Goal: Transaction & Acquisition: Obtain resource

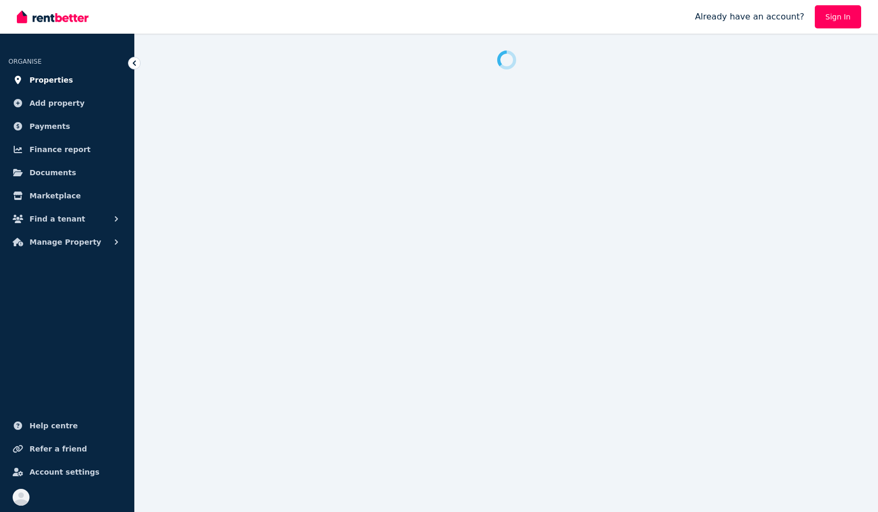
click at [46, 77] on span "Properties" at bounding box center [51, 80] width 44 height 13
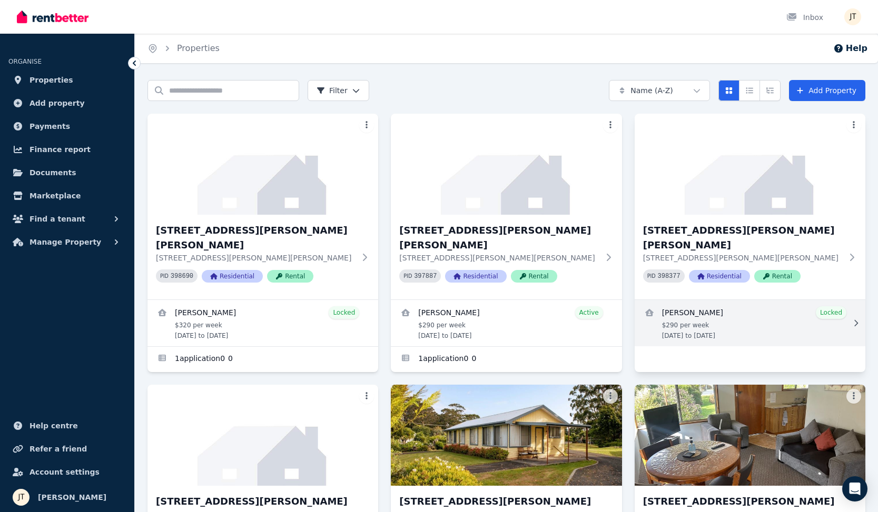
click at [675, 300] on link "View details for Kineta Tatnell" at bounding box center [750, 323] width 231 height 46
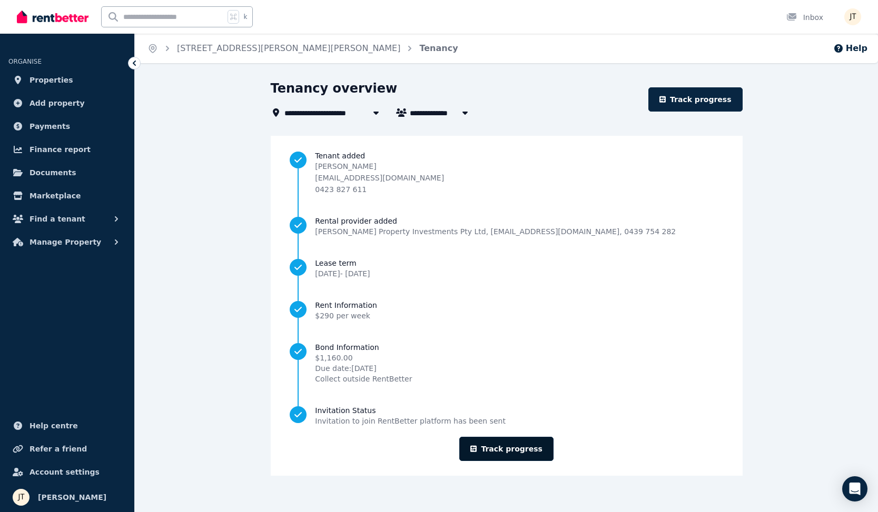
click at [518, 445] on link "Track progress" at bounding box center [506, 449] width 94 height 24
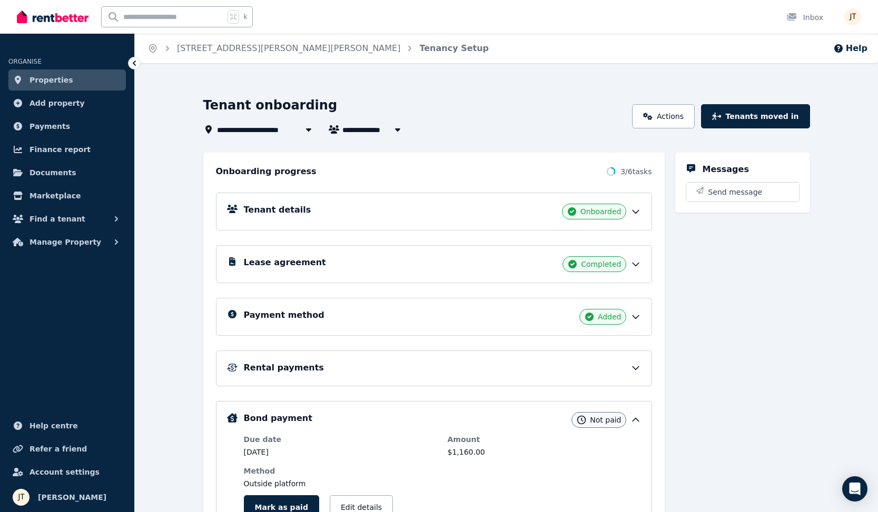
click at [428, 371] on div "Rental payments" at bounding box center [442, 368] width 397 height 13
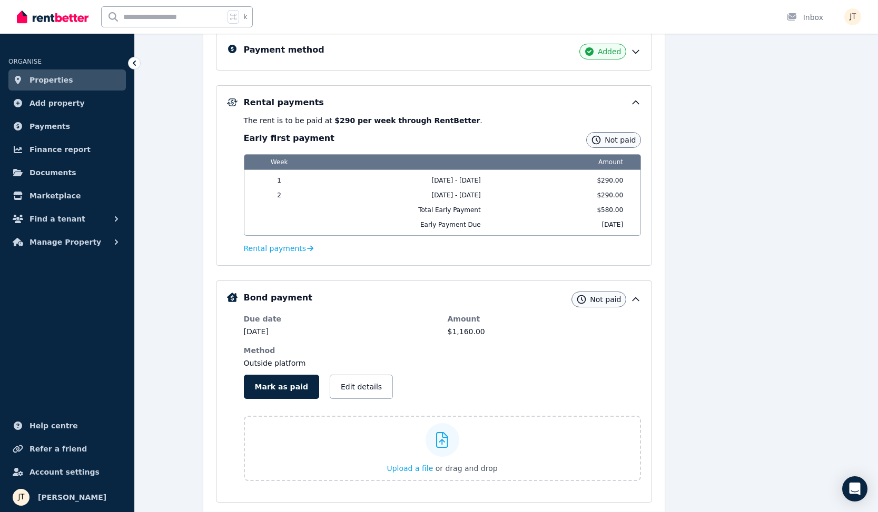
scroll to position [302, 0]
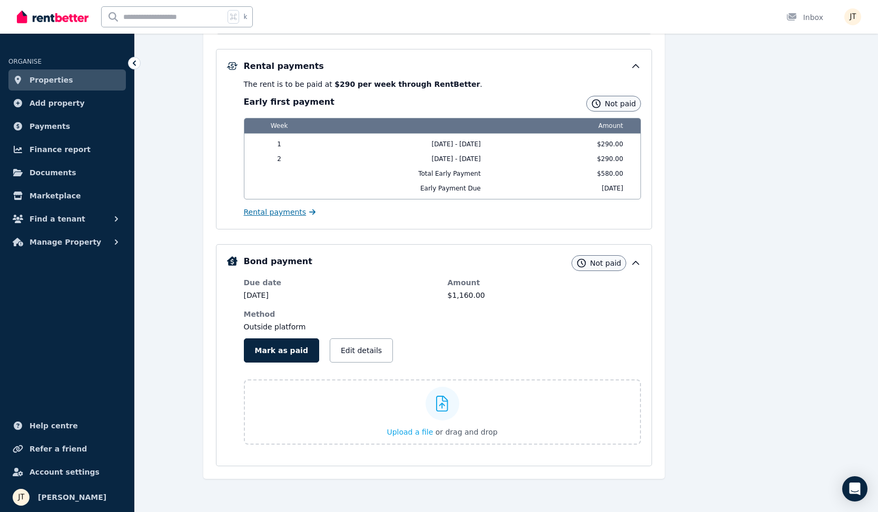
click at [272, 210] on span "Rental payments" at bounding box center [275, 212] width 63 height 11
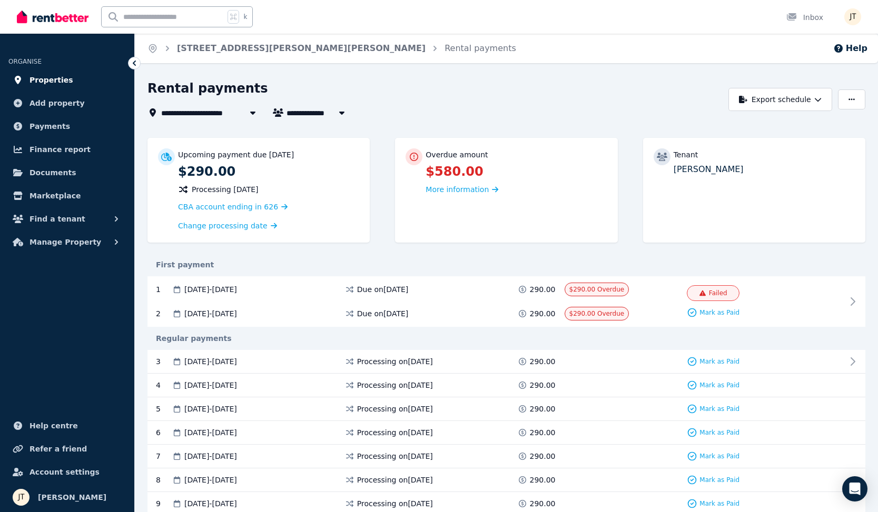
click at [63, 80] on span "Properties" at bounding box center [51, 80] width 44 height 13
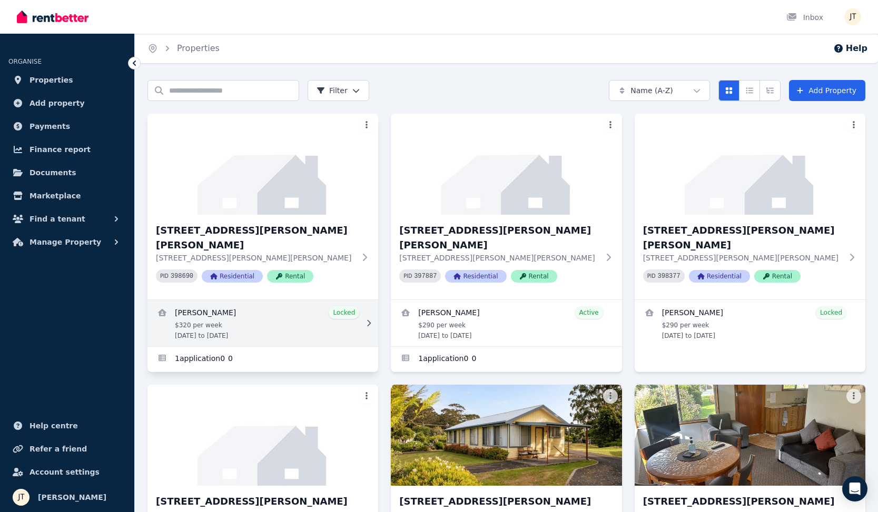
click at [291, 307] on link "View details for Mathieu Venezia" at bounding box center [262, 323] width 231 height 46
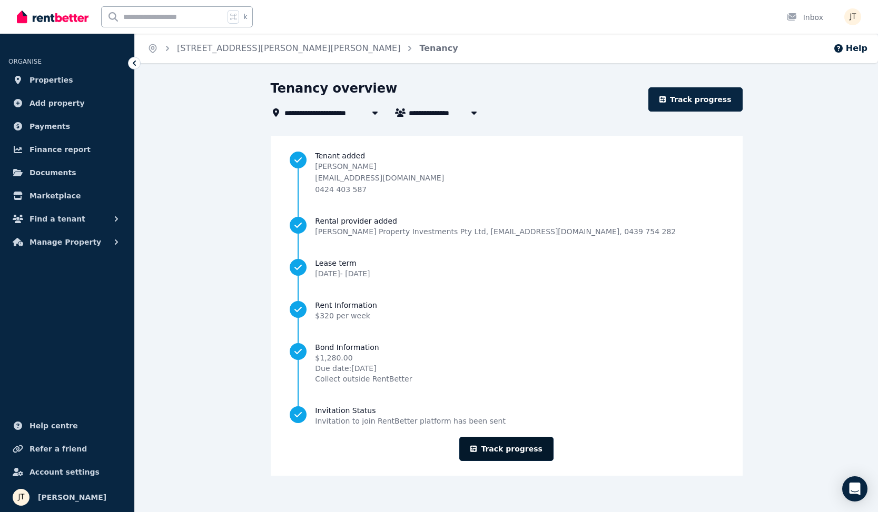
click at [521, 445] on link "Track progress" at bounding box center [506, 449] width 94 height 24
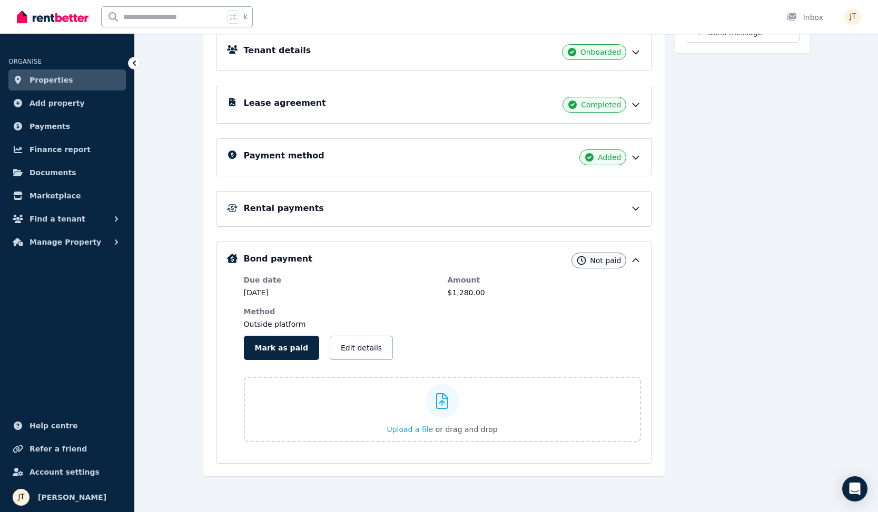
scroll to position [260, 0]
click at [573, 204] on div "Rental payments" at bounding box center [442, 208] width 397 height 13
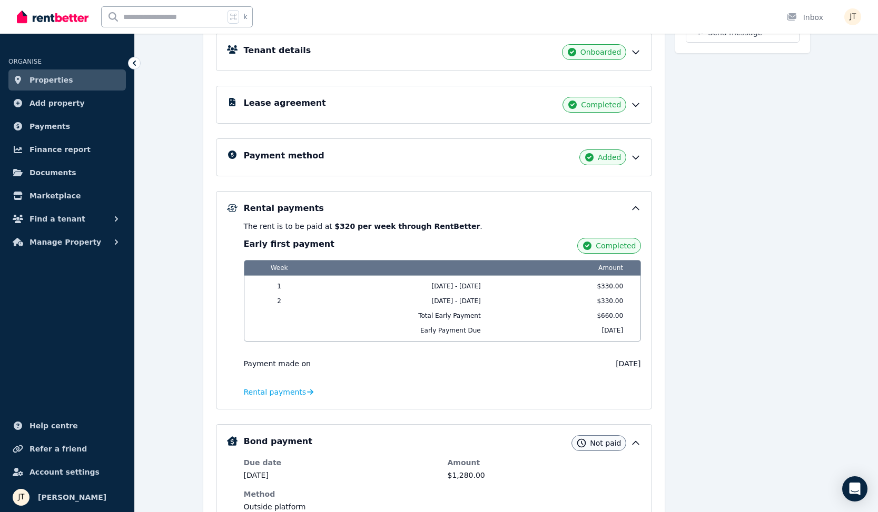
click at [442, 94] on div "Lease agreement Completed" at bounding box center [434, 105] width 436 height 38
click at [446, 104] on div "Lease agreement Completed" at bounding box center [442, 105] width 397 height 16
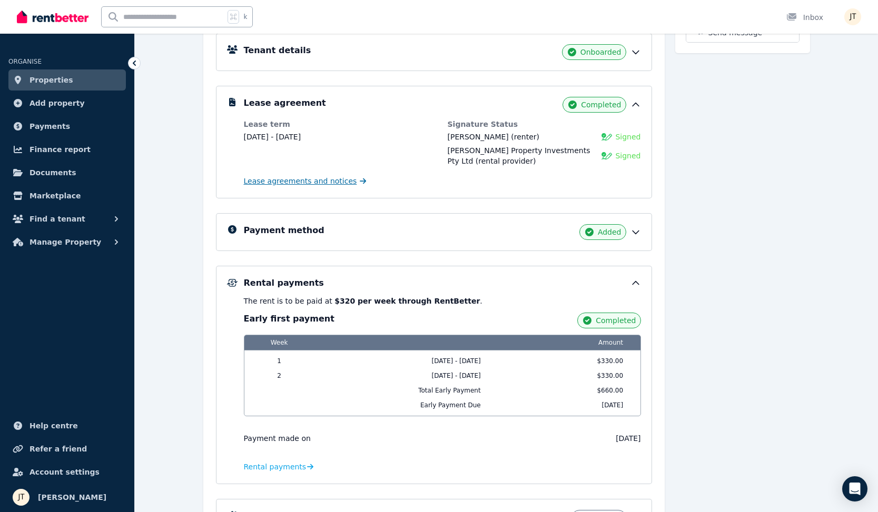
click at [284, 183] on span "Lease agreements and notices" at bounding box center [300, 181] width 113 height 11
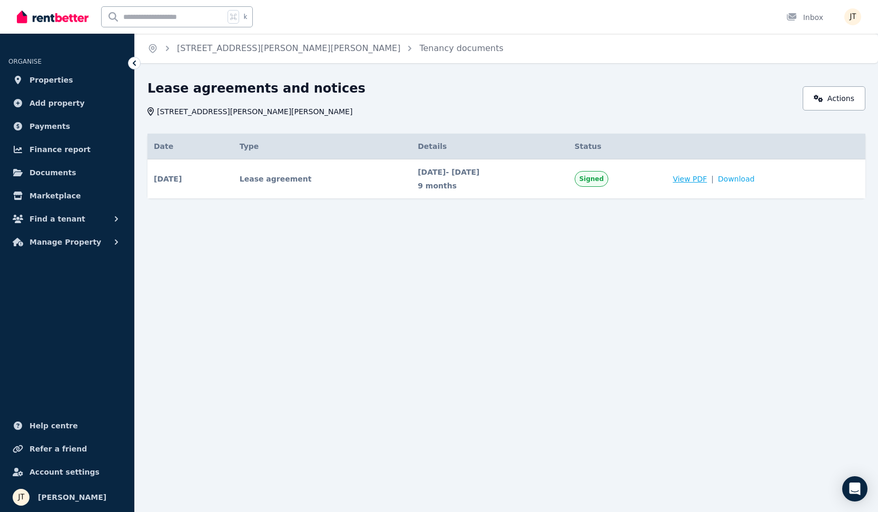
click at [707, 177] on span "View PDF" at bounding box center [690, 179] width 34 height 11
click at [755, 179] on span "Download" at bounding box center [736, 179] width 37 height 11
click at [134, 59] on icon at bounding box center [134, 63] width 11 height 11
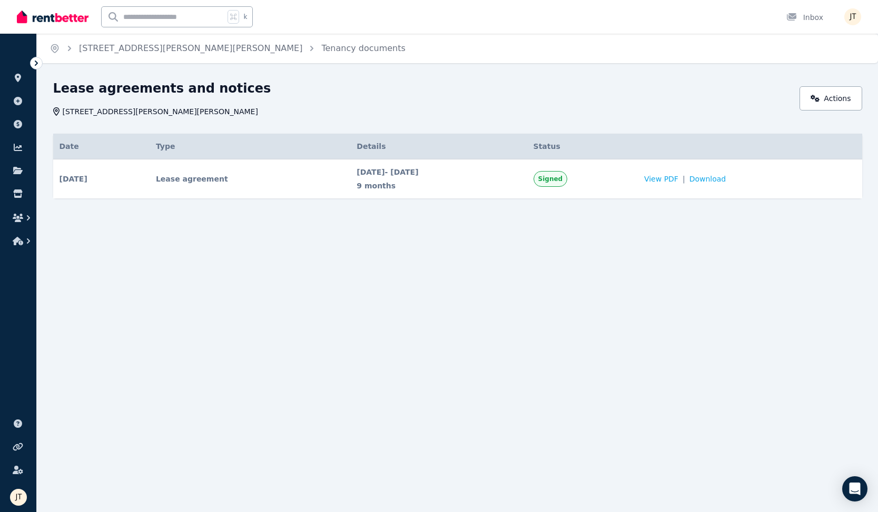
click at [35, 63] on icon at bounding box center [36, 63] width 11 height 11
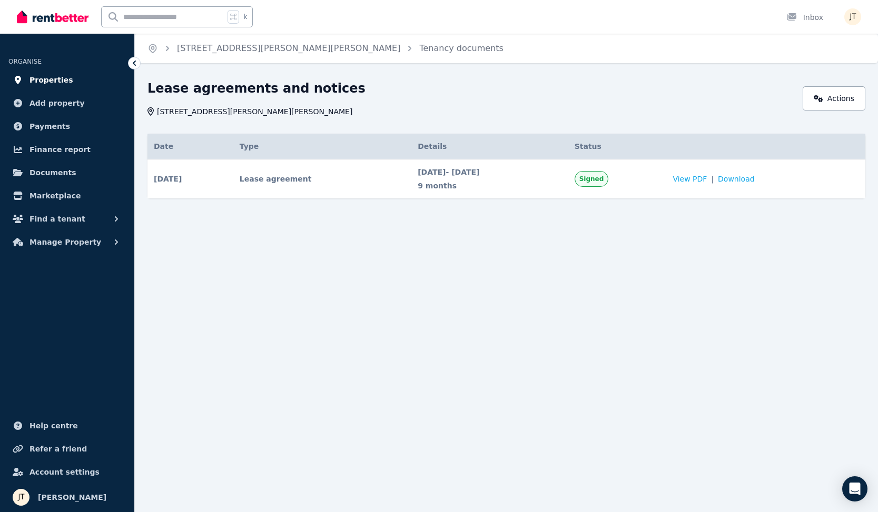
click at [51, 75] on span "Properties" at bounding box center [51, 80] width 44 height 13
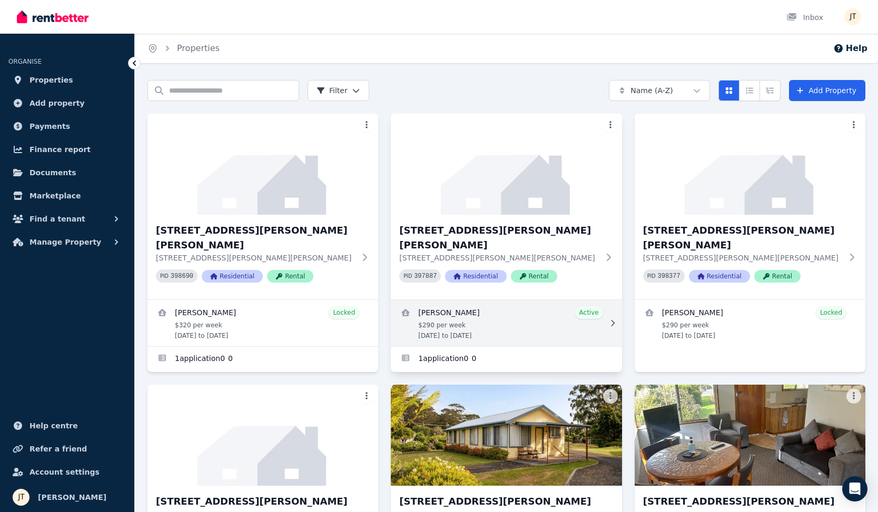
click at [531, 305] on link "View details for Alexandre Flaschner" at bounding box center [506, 323] width 231 height 46
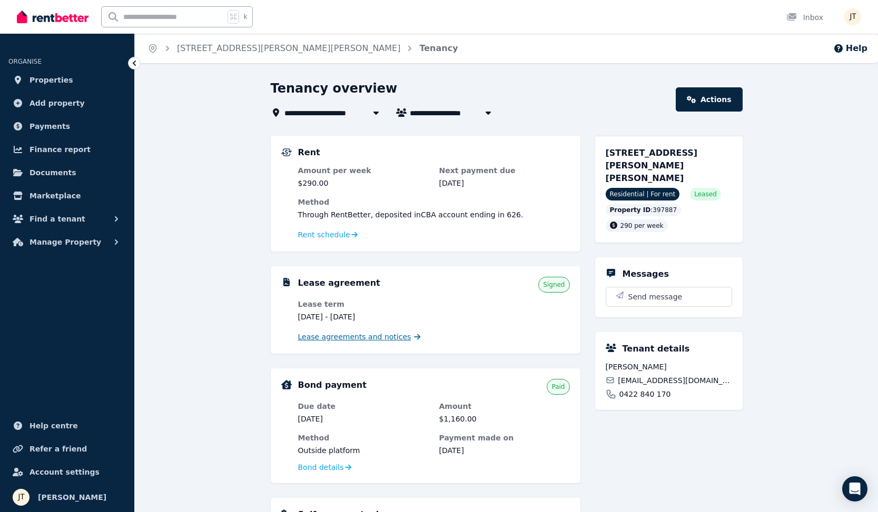
click at [337, 341] on span "Lease agreements and notices" at bounding box center [354, 337] width 113 height 11
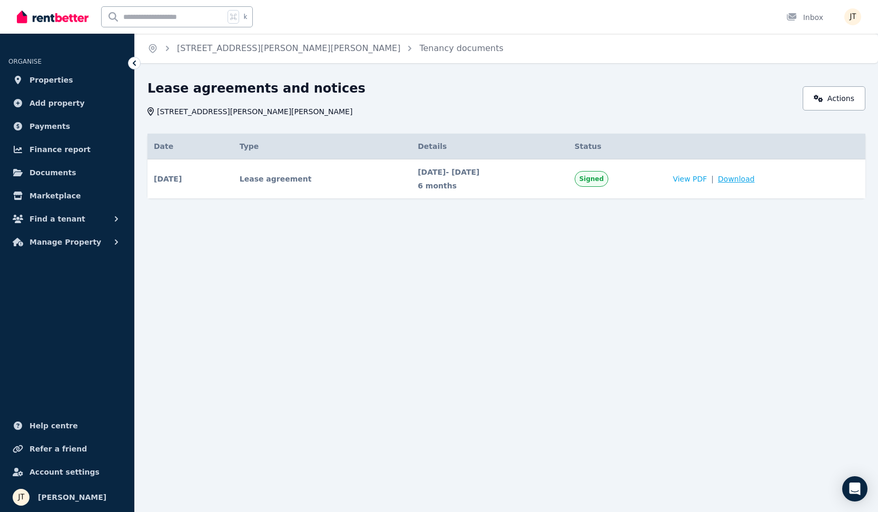
click at [755, 178] on span "Download" at bounding box center [736, 179] width 37 height 11
click at [37, 80] on span "Properties" at bounding box center [51, 80] width 44 height 13
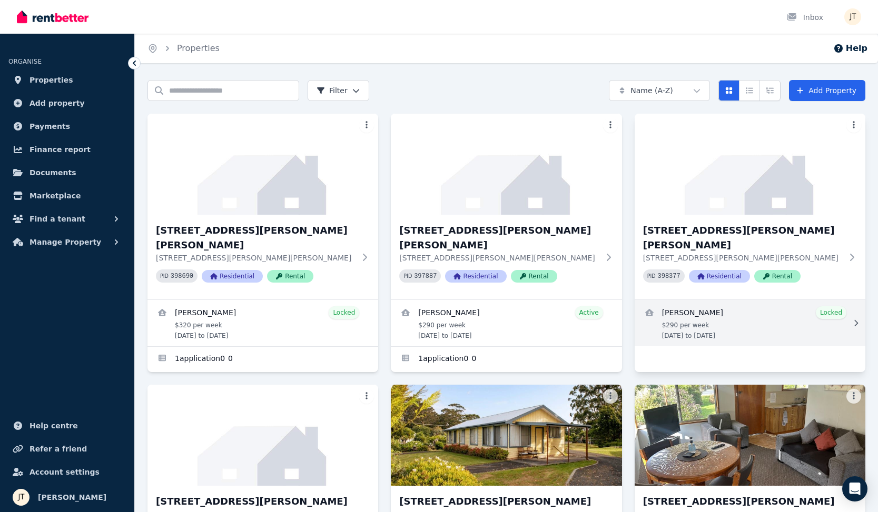
click at [712, 310] on link "View details for Kineta Tatnell" at bounding box center [750, 323] width 231 height 46
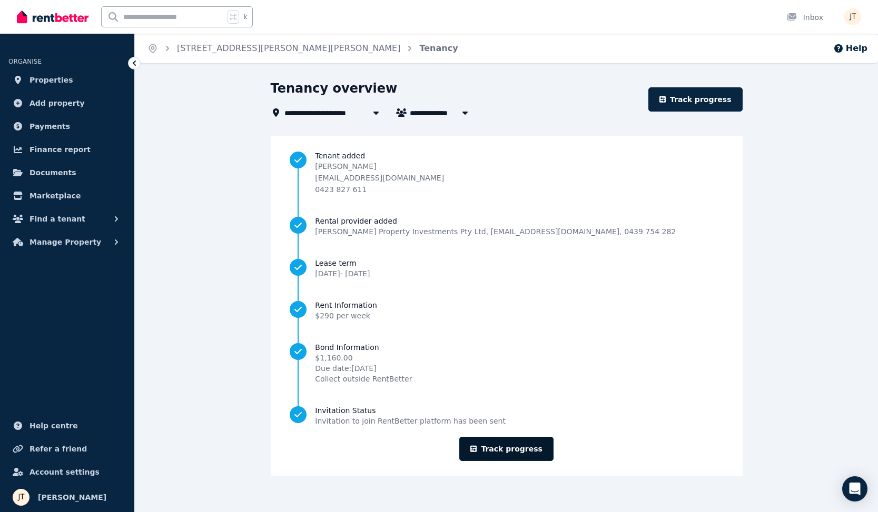
click at [520, 448] on link "Track progress" at bounding box center [506, 449] width 94 height 24
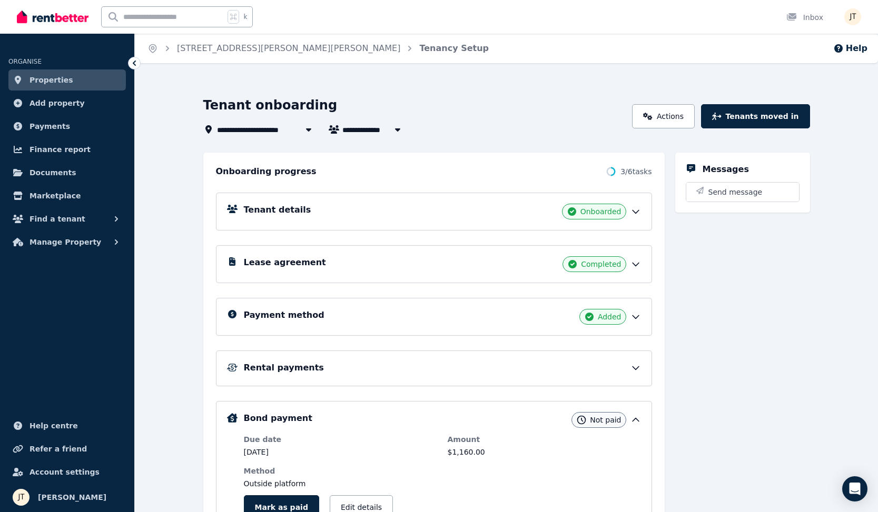
click at [524, 268] on div "Lease agreement Completed" at bounding box center [442, 264] width 397 height 16
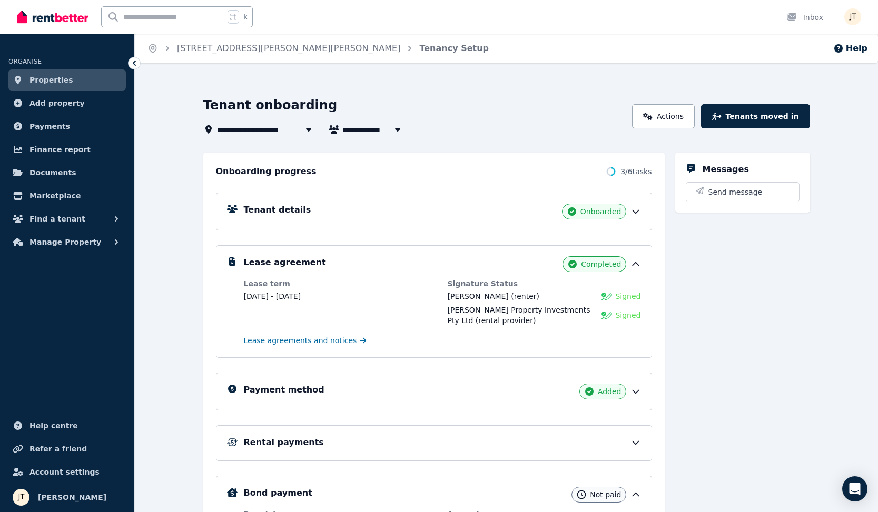
click at [314, 343] on span "Lease agreements and notices" at bounding box center [300, 340] width 113 height 11
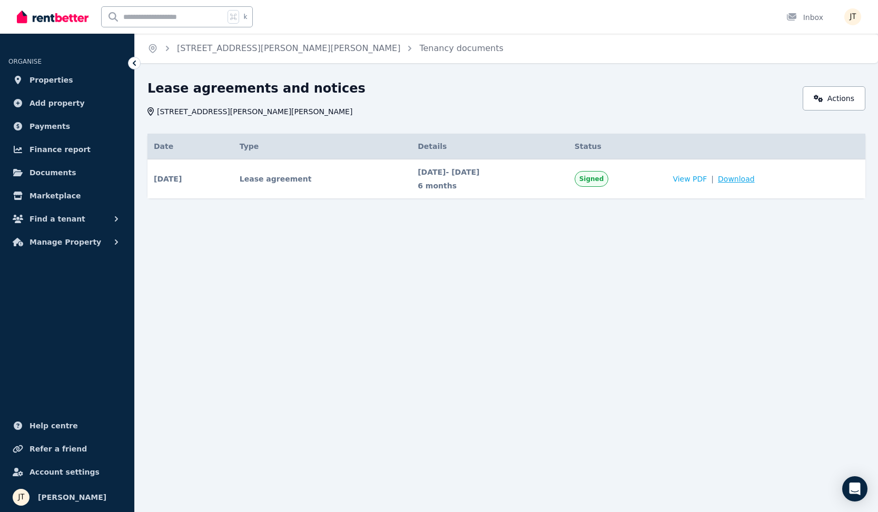
click at [755, 181] on span "Download" at bounding box center [736, 179] width 37 height 11
click at [57, 76] on span "Properties" at bounding box center [51, 80] width 44 height 13
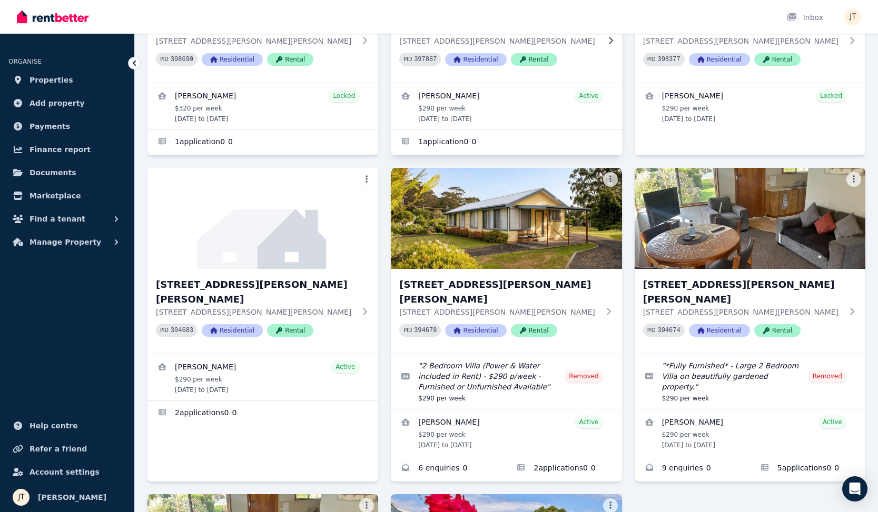
scroll to position [272, 0]
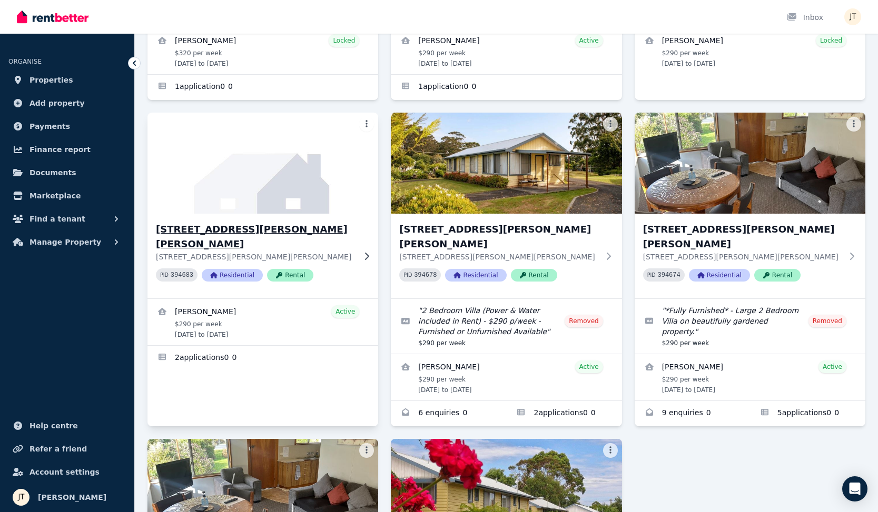
click at [280, 222] on h3 "[STREET_ADDRESS][PERSON_NAME][PERSON_NAME]" at bounding box center [255, 236] width 199 height 29
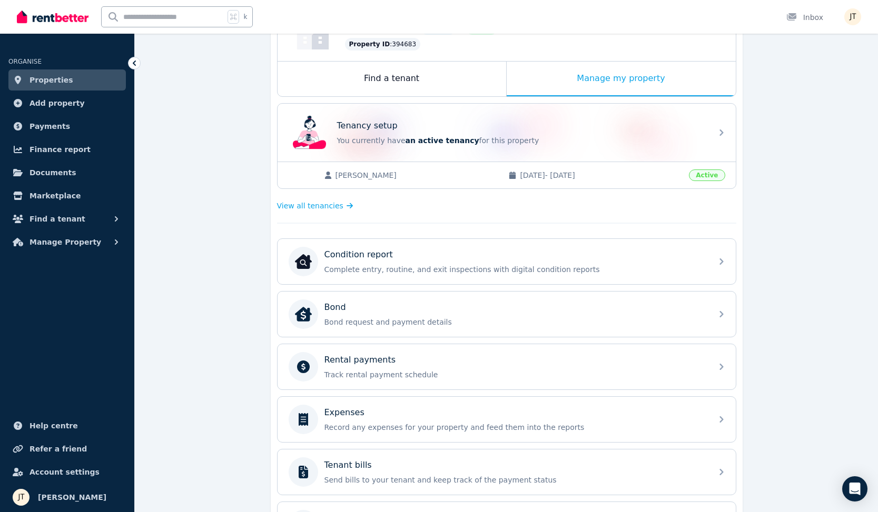
scroll to position [175, 0]
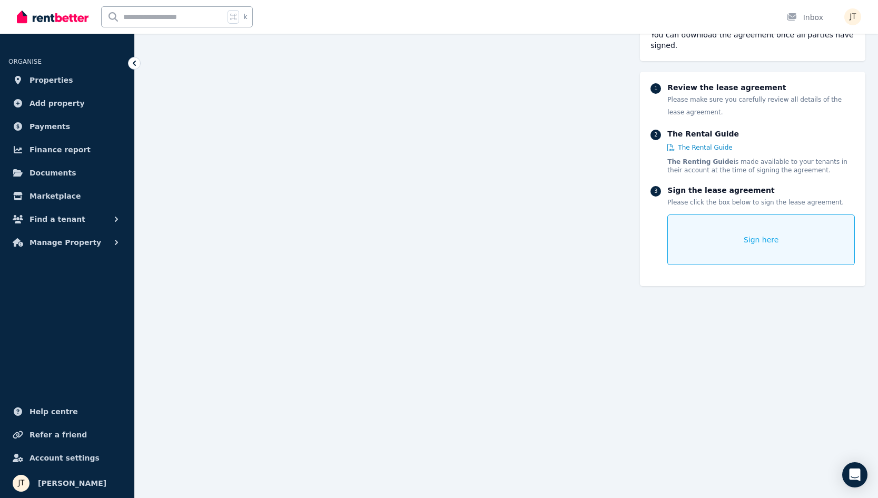
scroll to position [129, 0]
click at [747, 247] on div "Sign here" at bounding box center [760, 239] width 187 height 51
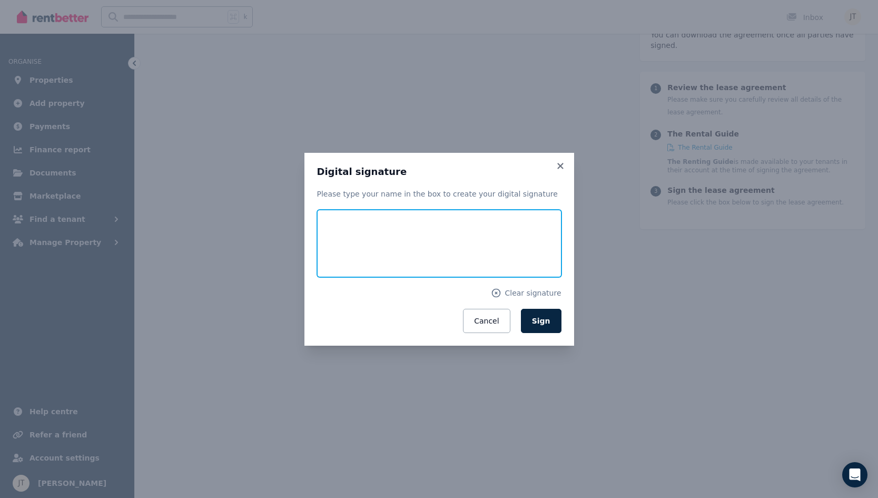
click at [456, 233] on input "text" at bounding box center [439, 243] width 244 height 67
type input "**********"
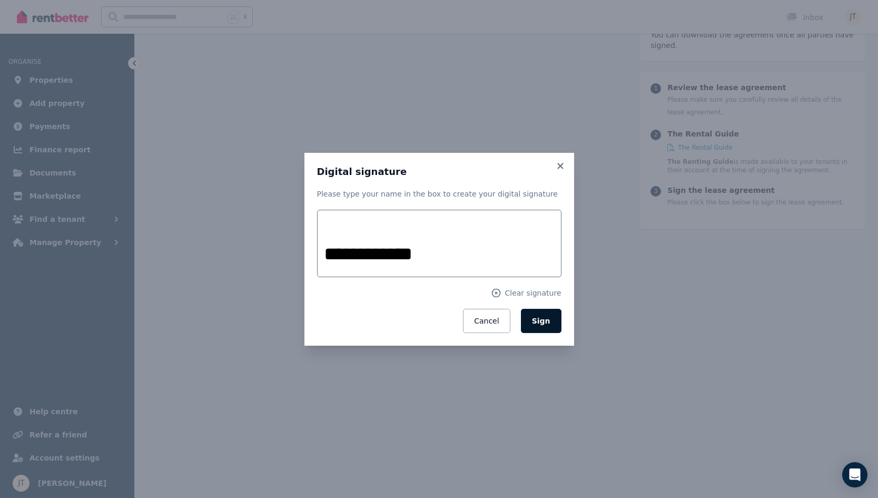
click at [540, 317] on span "Sign" at bounding box center [541, 321] width 18 height 8
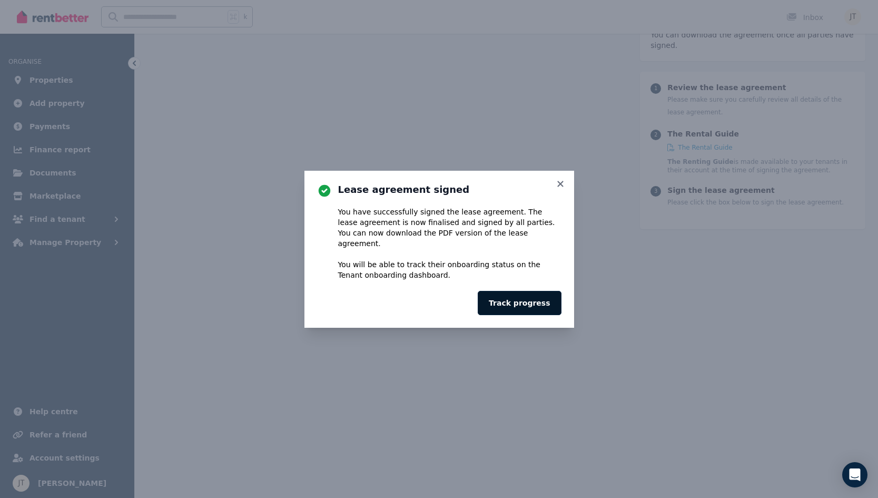
click at [524, 293] on button "Track progress" at bounding box center [519, 303] width 83 height 24
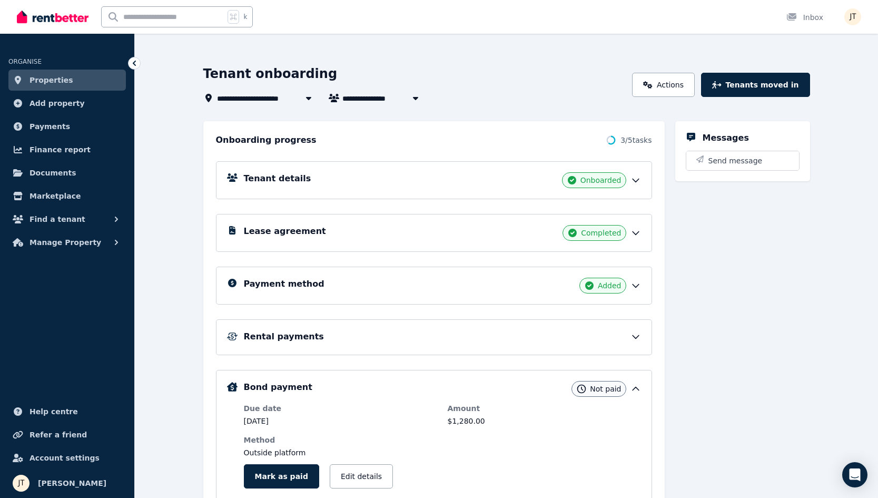
scroll to position [38, 0]
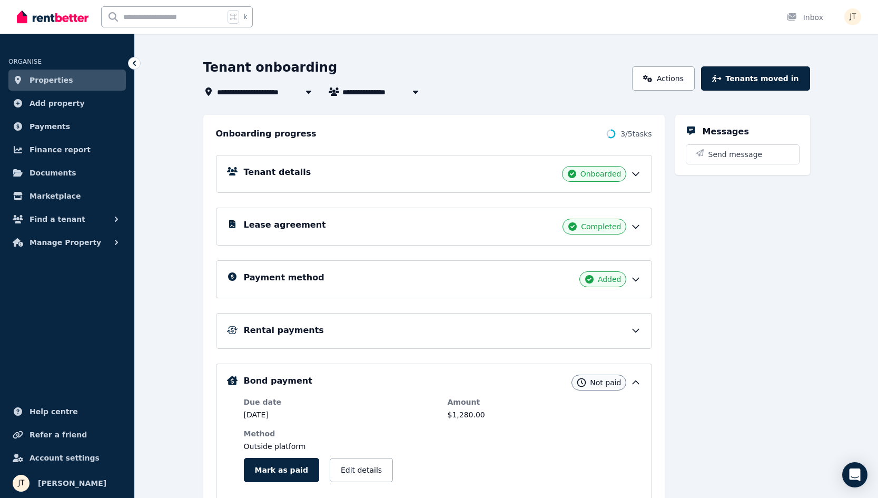
click at [542, 221] on div "Lease agreement Completed" at bounding box center [442, 227] width 397 height 16
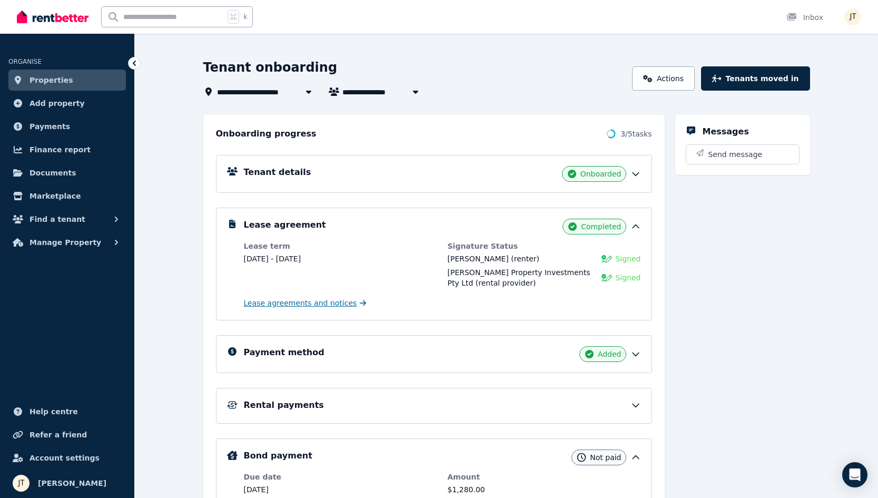
click at [319, 302] on span "Lease agreements and notices" at bounding box center [300, 303] width 113 height 11
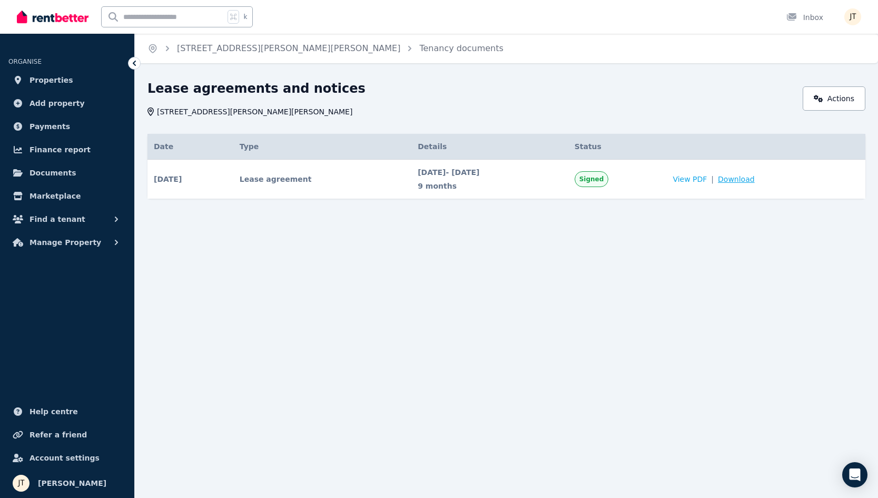
click at [755, 183] on span "Download" at bounding box center [736, 179] width 37 height 11
click at [34, 78] on span "Properties" at bounding box center [51, 80] width 44 height 13
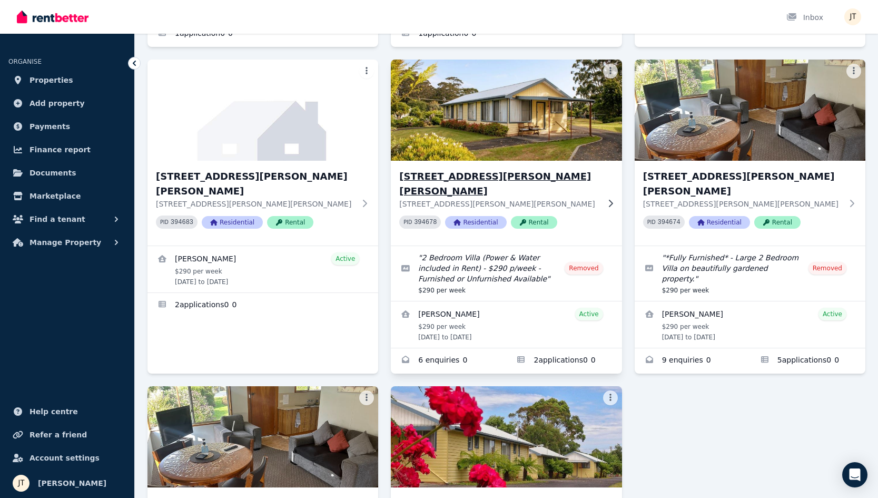
scroll to position [325, 0]
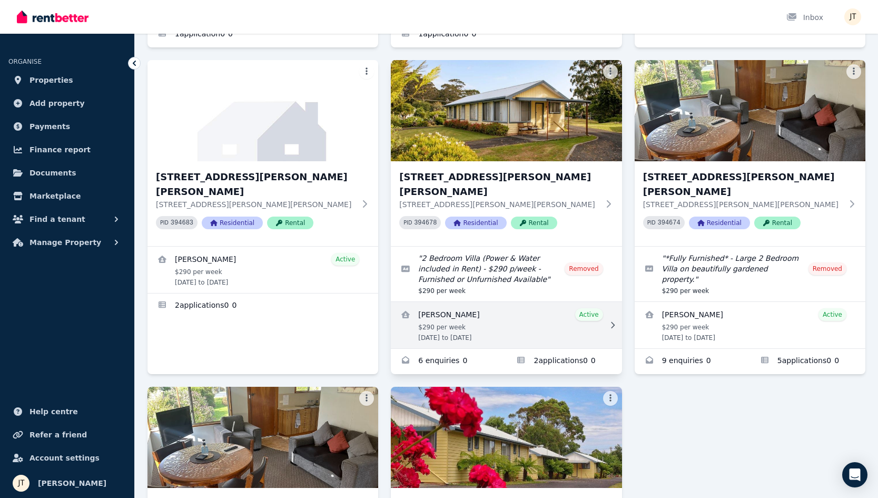
click at [508, 302] on link "View details for Pamela Carroll" at bounding box center [506, 325] width 231 height 46
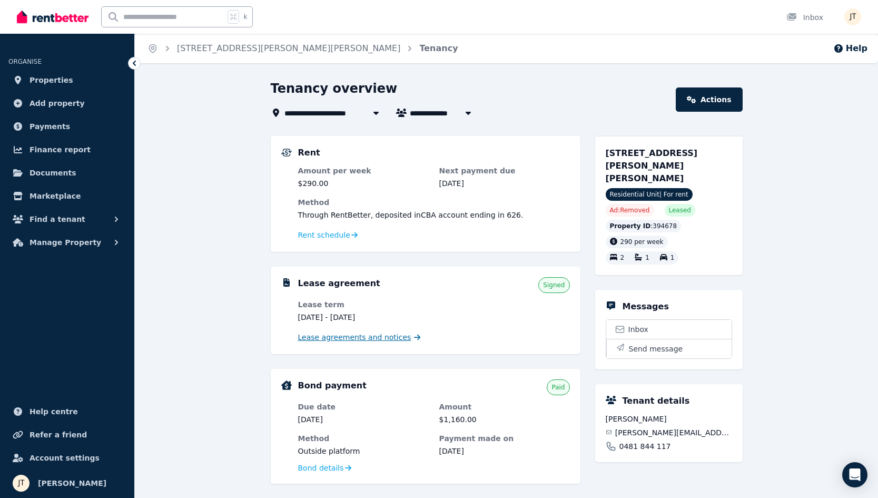
click at [369, 340] on span "Lease agreements and notices" at bounding box center [354, 337] width 113 height 11
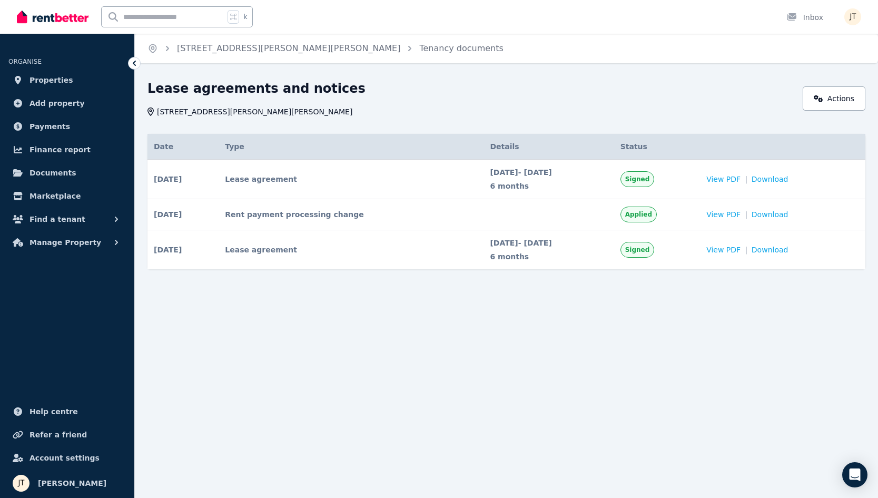
click at [594, 272] on div "Date Type Details Status [DATE] # 1 Lease agreement Signed Date [DATE] Details …" at bounding box center [506, 211] width 718 height 154
click at [788, 251] on span "Download" at bounding box center [770, 249] width 37 height 11
click at [788, 177] on span "Download" at bounding box center [770, 179] width 37 height 11
click at [54, 80] on span "Properties" at bounding box center [51, 80] width 44 height 13
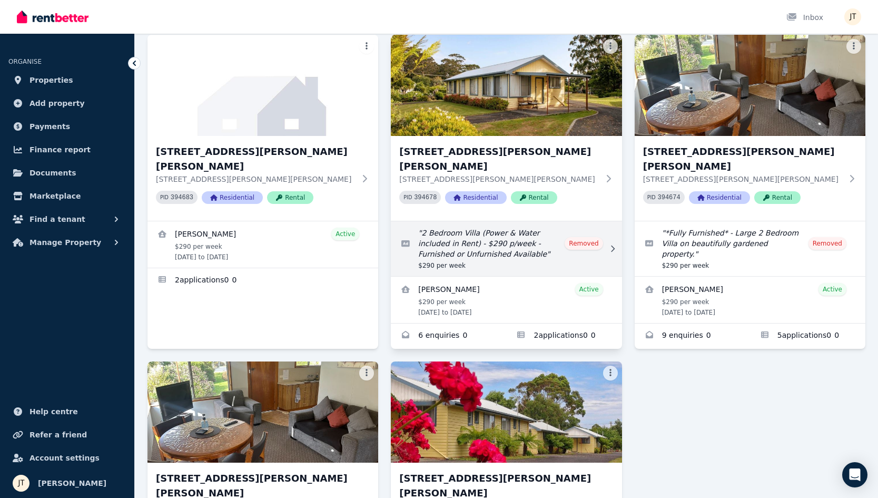
scroll to position [354, 0]
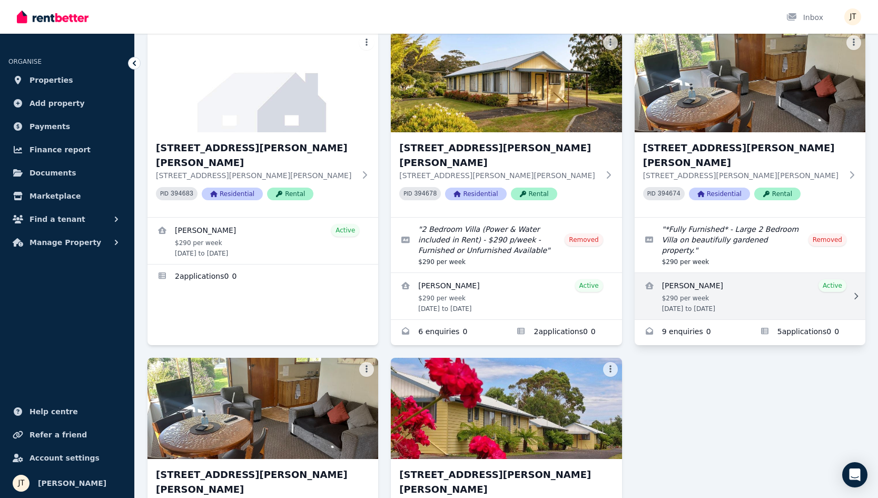
click at [770, 273] on link "View details for Deborah Purdon" at bounding box center [750, 296] width 231 height 46
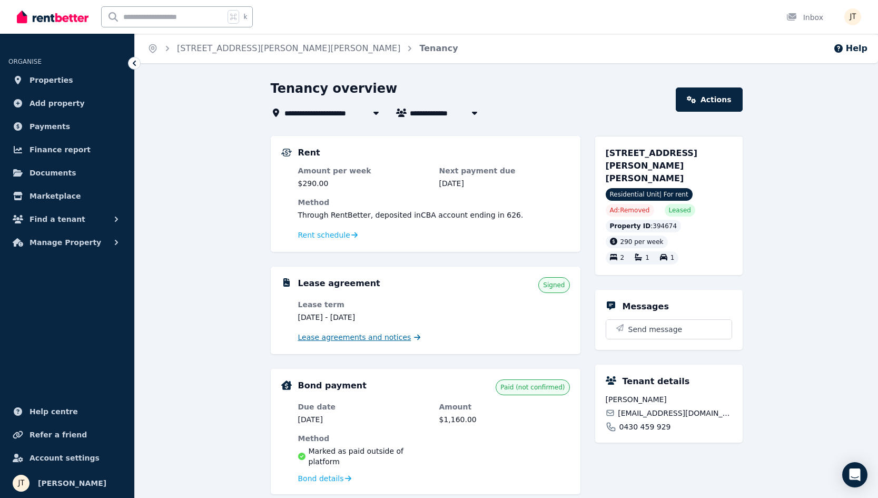
click at [350, 334] on span "Lease agreements and notices" at bounding box center [354, 337] width 113 height 11
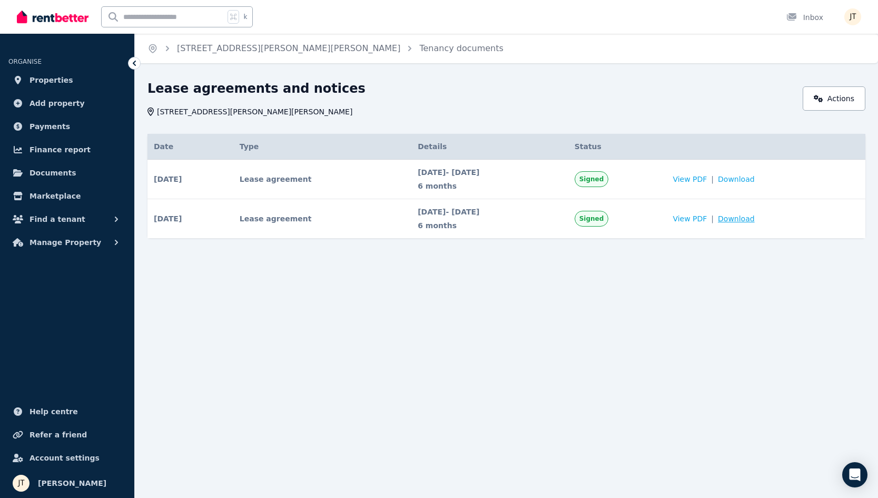
click at [755, 221] on span "Download" at bounding box center [736, 218] width 37 height 11
click at [54, 80] on span "Properties" at bounding box center [51, 80] width 44 height 13
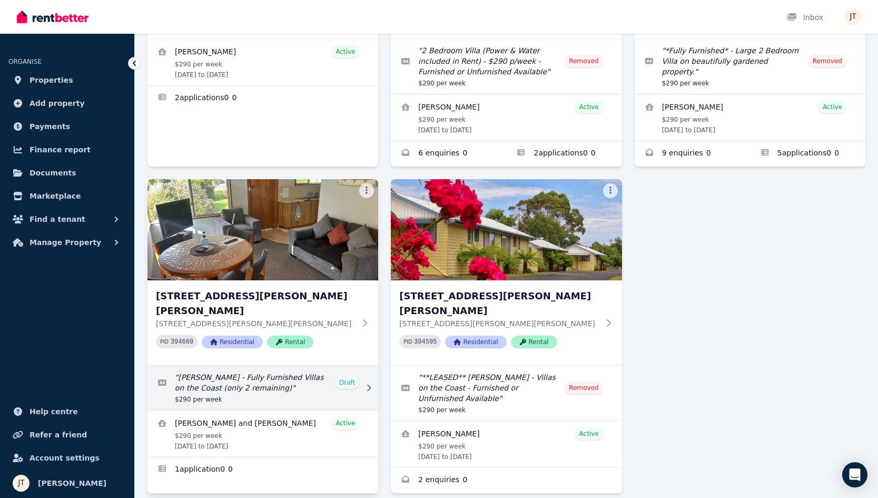
scroll to position [532, 0]
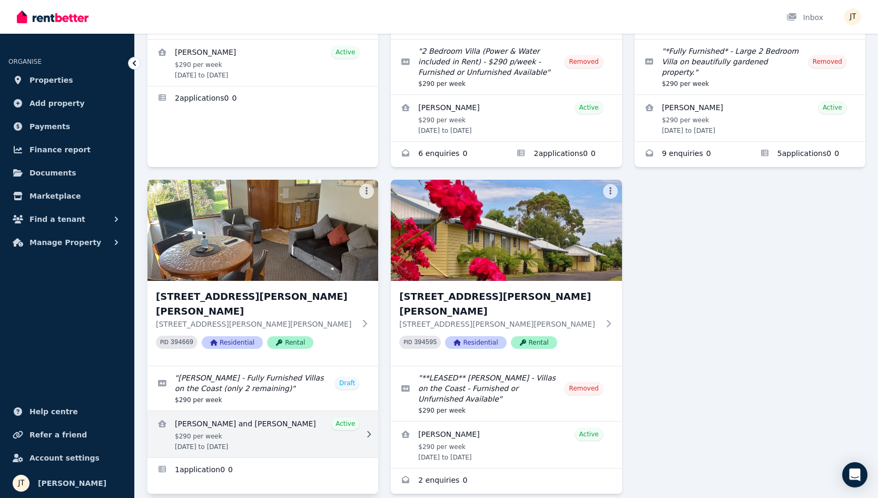
click at [286, 411] on link "View details for Bernice and Aaron Martin" at bounding box center [262, 434] width 231 height 46
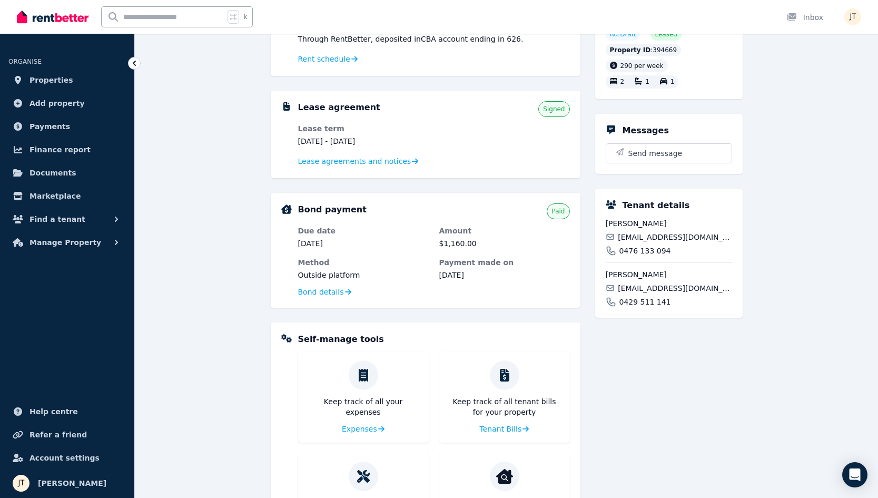
scroll to position [202, 0]
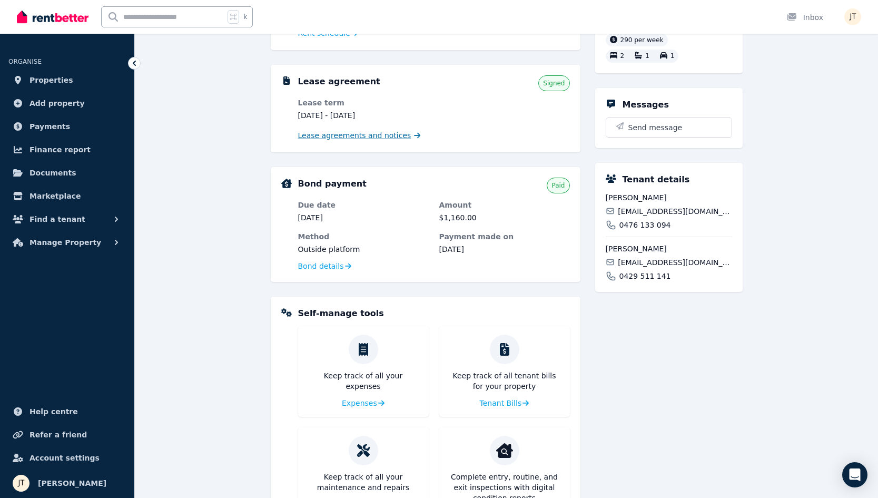
click at [369, 134] on span "Lease agreements and notices" at bounding box center [354, 135] width 113 height 11
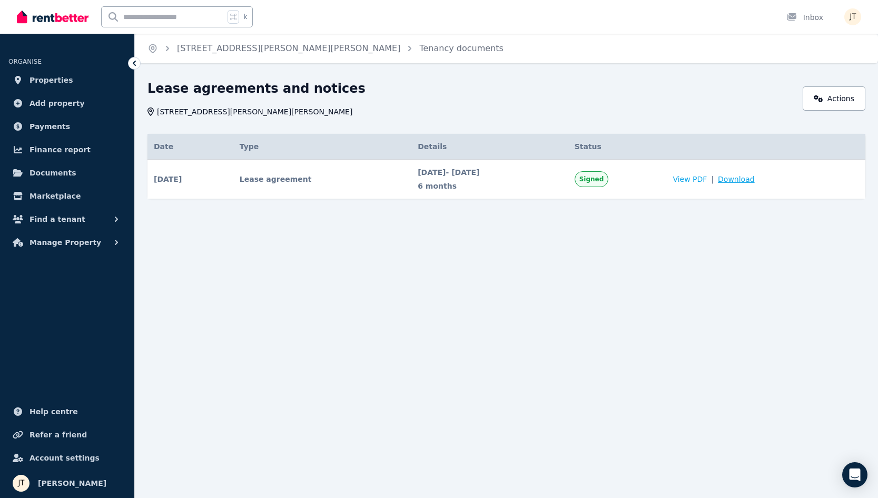
click at [755, 180] on span "Download" at bounding box center [736, 179] width 37 height 11
click at [52, 76] on span "Properties" at bounding box center [51, 80] width 44 height 13
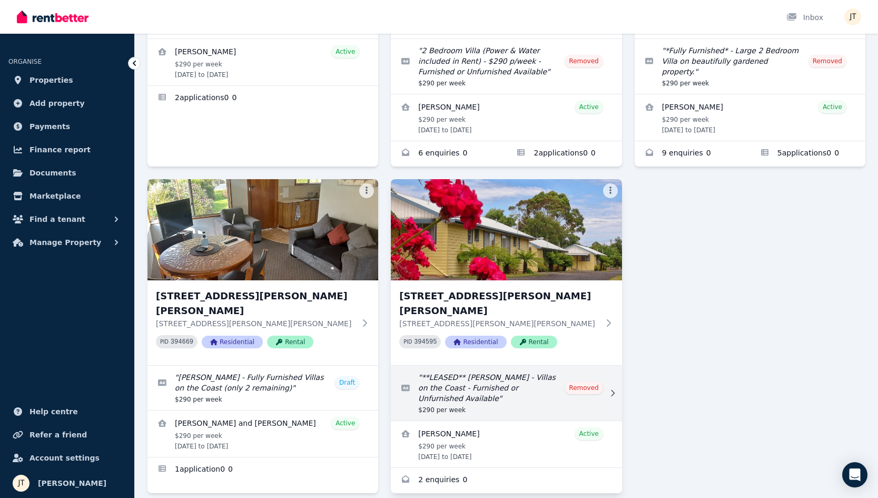
scroll to position [532, 0]
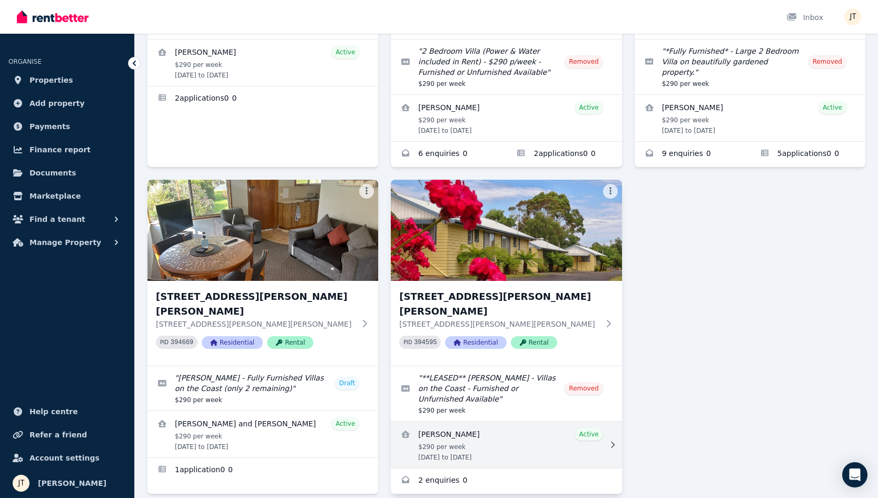
click at [524, 421] on link "View details for Jarrid Geard" at bounding box center [506, 444] width 231 height 46
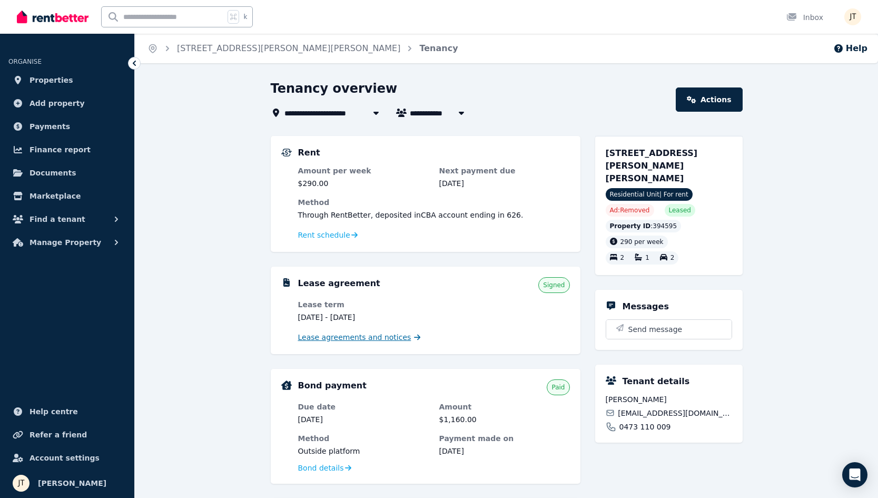
click at [369, 338] on span "Lease agreements and notices" at bounding box center [354, 337] width 113 height 11
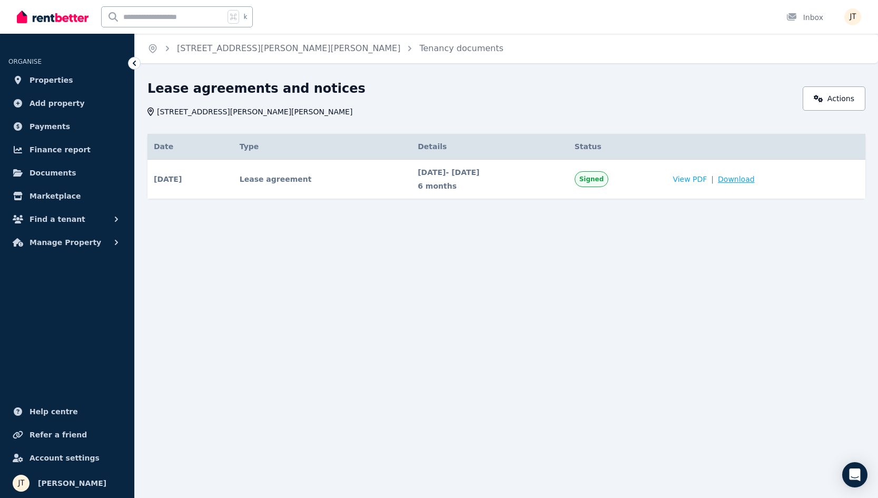
click at [755, 177] on span "Download" at bounding box center [736, 179] width 37 height 11
click at [57, 81] on span "Properties" at bounding box center [51, 80] width 44 height 13
